Goal: Task Accomplishment & Management: Complete application form

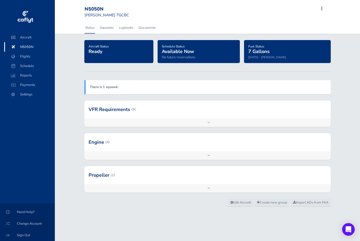
click at [26, 54] on span "Flights" at bounding box center [29, 56] width 40 height 9
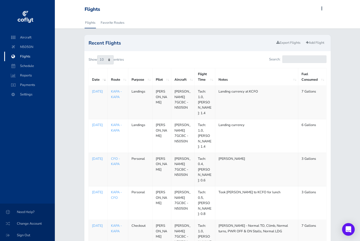
click at [314, 43] on link "Add Flight" at bounding box center [315, 43] width 23 height 8
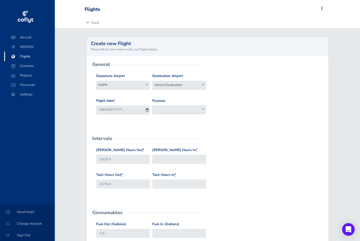
click at [178, 88] on span "Select Destination" at bounding box center [179, 85] width 54 height 9
click at [181, 94] on input "search" at bounding box center [179, 94] width 51 height 8
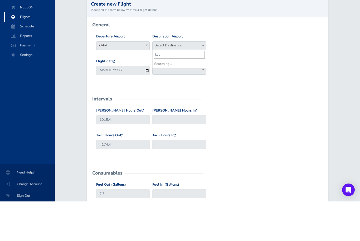
type input "kapa"
select select "KAPA"
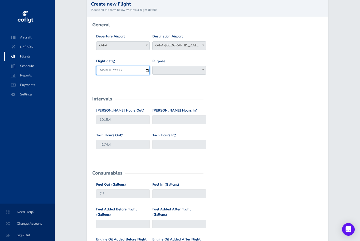
click at [110, 71] on input "2025-08-16" at bounding box center [123, 70] width 54 height 9
type input "2025-08-14"
click at [195, 66] on span at bounding box center [179, 70] width 54 height 9
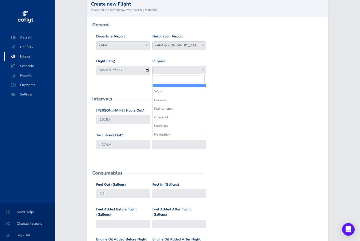
select select "Landings"
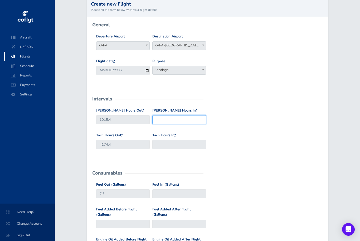
click at [176, 120] on input "Hobbs Hours In *" at bounding box center [179, 119] width 54 height 9
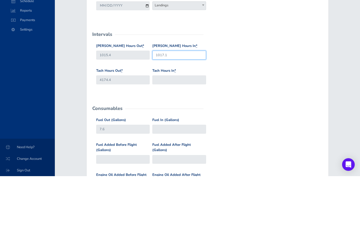
type input "1017.1"
click at [175, 140] on input "Tach Hours In *" at bounding box center [179, 144] width 54 height 9
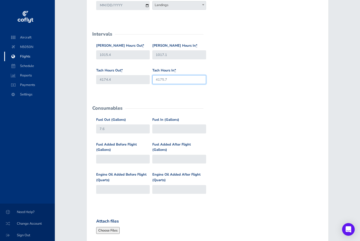
type input "4175.7"
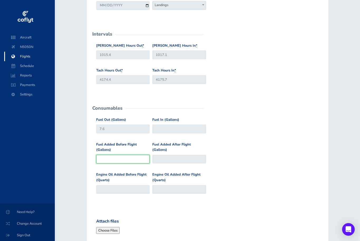
click at [122, 158] on input "Fuel Added Before Flight (Gallons)" at bounding box center [123, 159] width 54 height 9
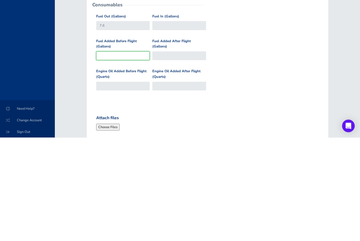
type input "1"
type input "8.6"
type input "19"
type input "26.6"
type input "1"
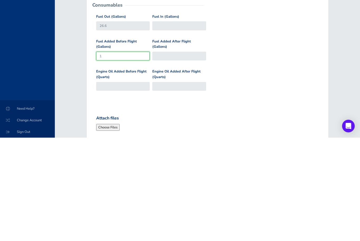
type input "8.6"
type input "7.6"
type input "2"
type input "9.6"
type input "29"
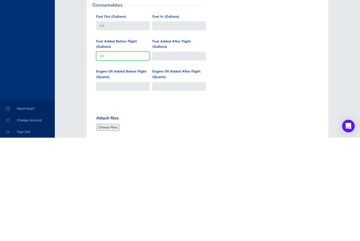
type input "36.6"
type input "2"
type input "9.6"
type input "28"
type input "35.6"
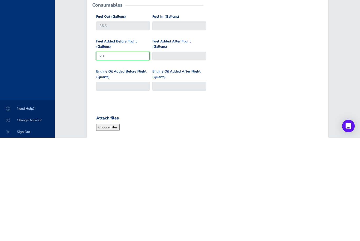
type input "28"
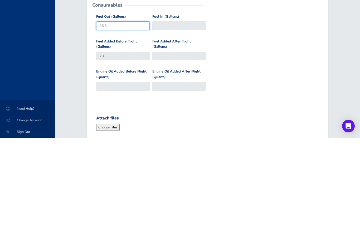
click at [122, 125] on input "35.6" at bounding box center [123, 129] width 54 height 9
type input "35.0"
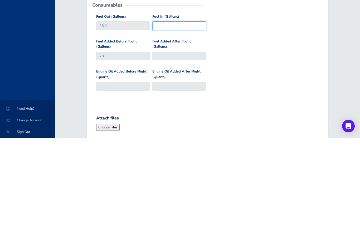
click at [177, 125] on input "Fuel In (Gallons)" at bounding box center [179, 129] width 54 height 9
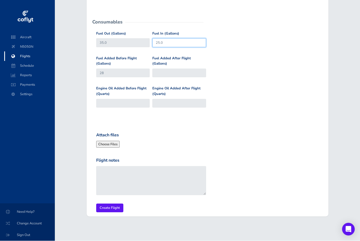
type input "25.0"
click at [133, 169] on textarea "Flight notes" at bounding box center [151, 180] width 110 height 29
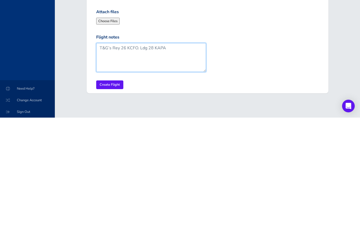
click at [118, 166] on textarea "T&G’s Rey 26 KCFO. Ldg 28 KAPA" at bounding box center [151, 180] width 110 height 29
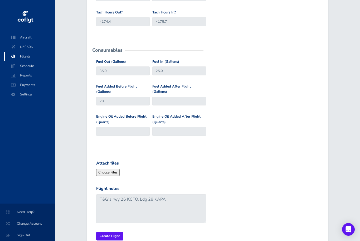
scroll to position [173, 0]
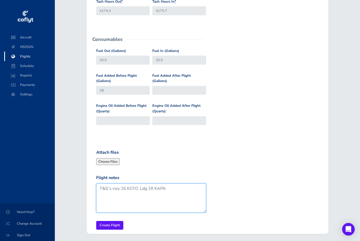
type textarea "T&G’s rwy 26 KCFO. Ldg 28 KAPA"
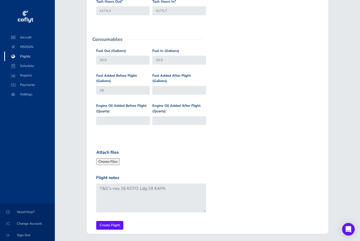
click at [112, 224] on input "Create Flight" at bounding box center [109, 225] width 27 height 9
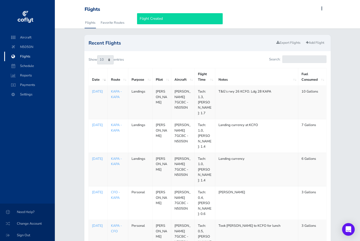
click at [24, 46] on span "N5050N" at bounding box center [29, 46] width 40 height 9
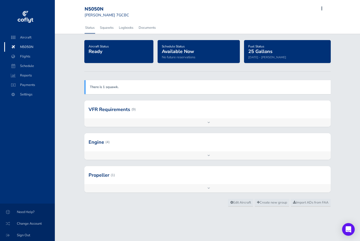
click at [131, 111] on div at bounding box center [207, 109] width 246 height 18
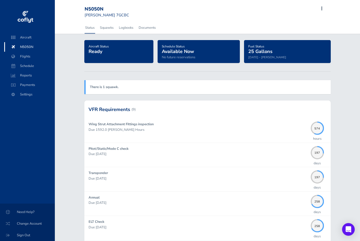
click at [117, 110] on div at bounding box center [207, 109] width 246 height 18
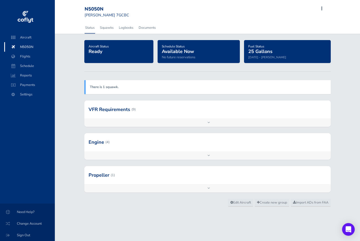
click at [102, 142] on div at bounding box center [207, 142] width 246 height 18
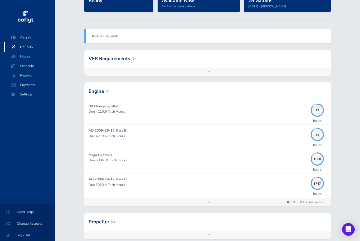
scroll to position [62, 0]
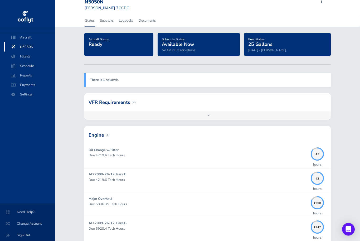
click at [96, 133] on div at bounding box center [207, 135] width 246 height 18
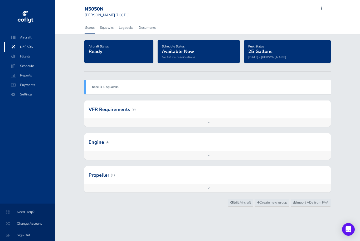
scroll to position [0, 0]
